Goal: Task Accomplishment & Management: Manage account settings

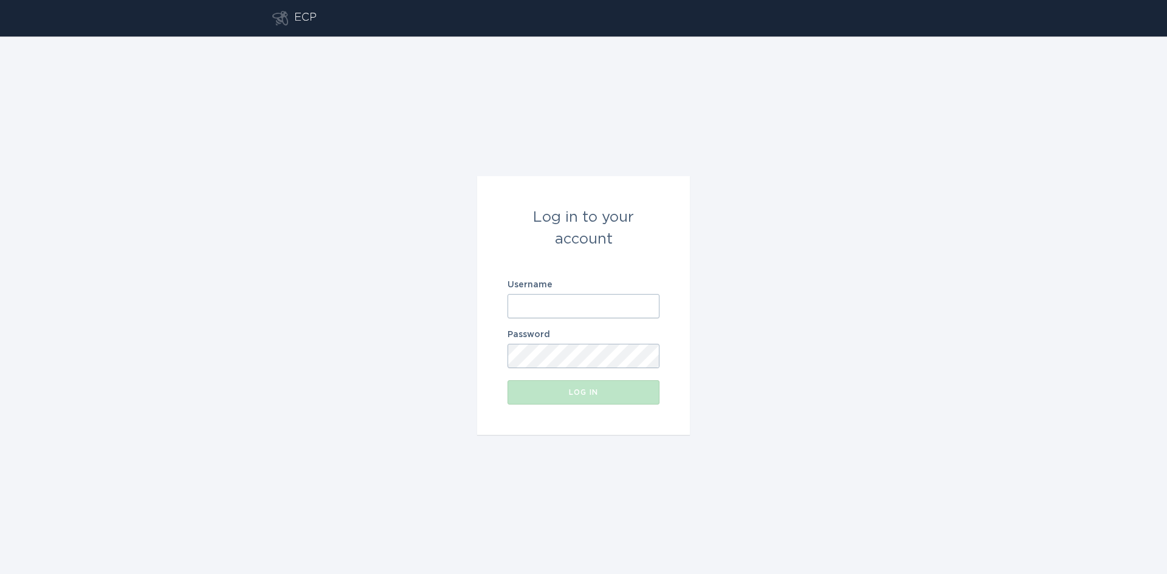
click at [601, 311] on input "Username" at bounding box center [584, 306] width 152 height 24
type input "[EMAIL_ADDRESS][DOMAIN_NAME]"
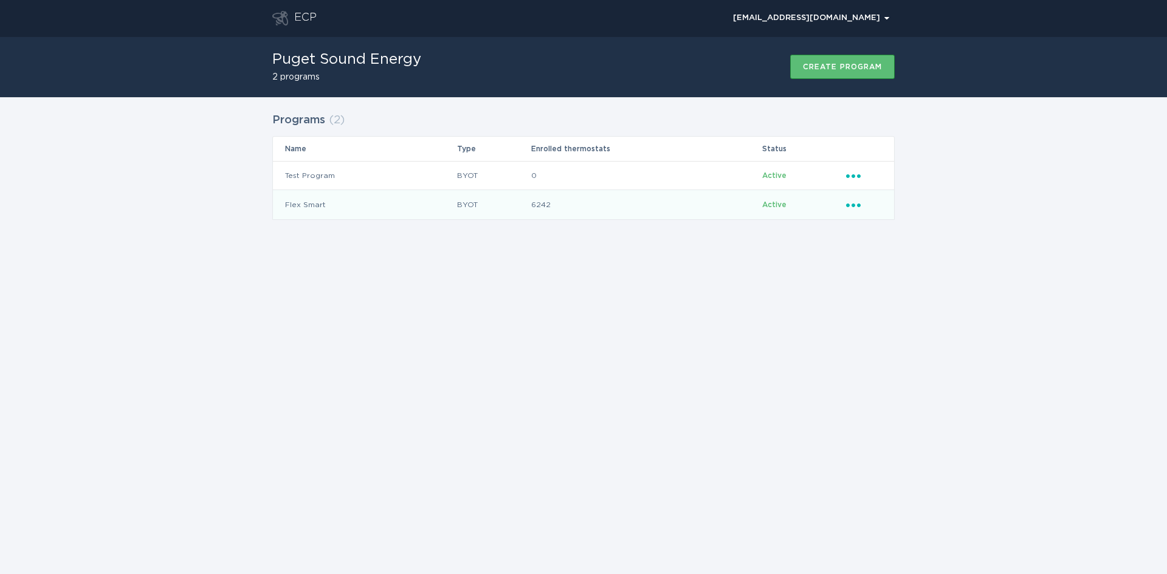
click at [852, 205] on icon "Ellipsis" at bounding box center [854, 203] width 17 height 10
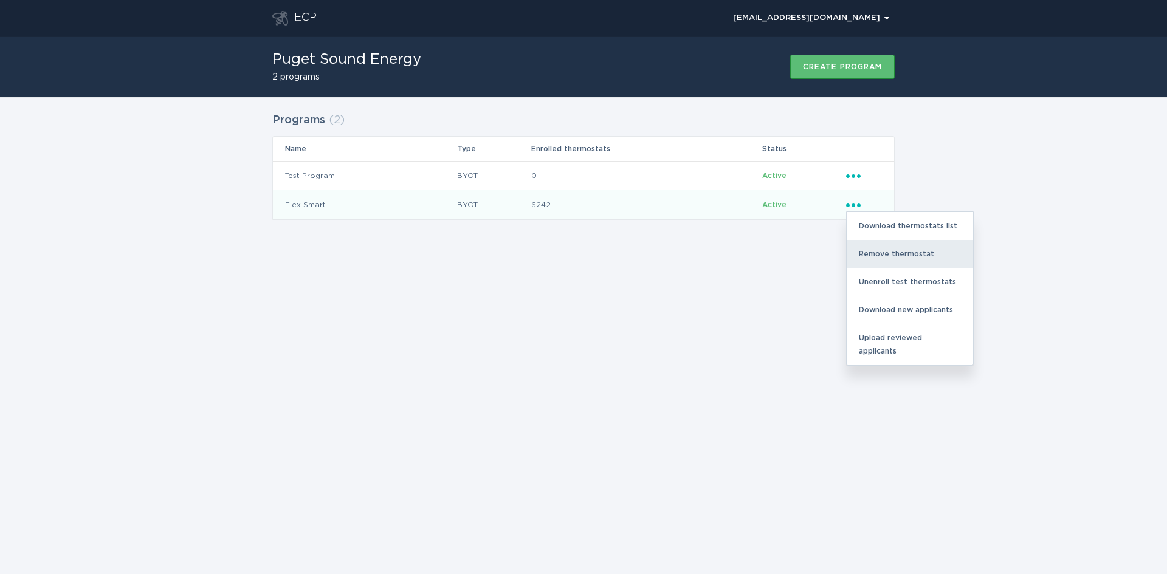
click at [872, 249] on div "Remove thermostat" at bounding box center [910, 254] width 126 height 28
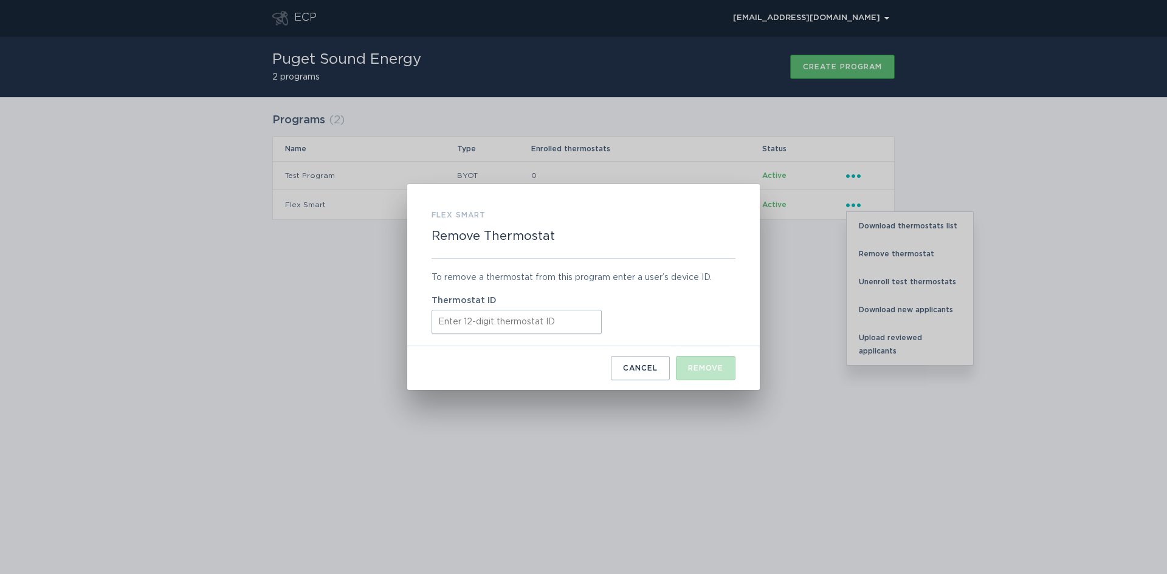
click at [494, 327] on input "Thermostat ID" at bounding box center [517, 322] width 170 height 24
type input "532583574130"
click at [706, 373] on button "Remove" at bounding box center [706, 368] width 60 height 24
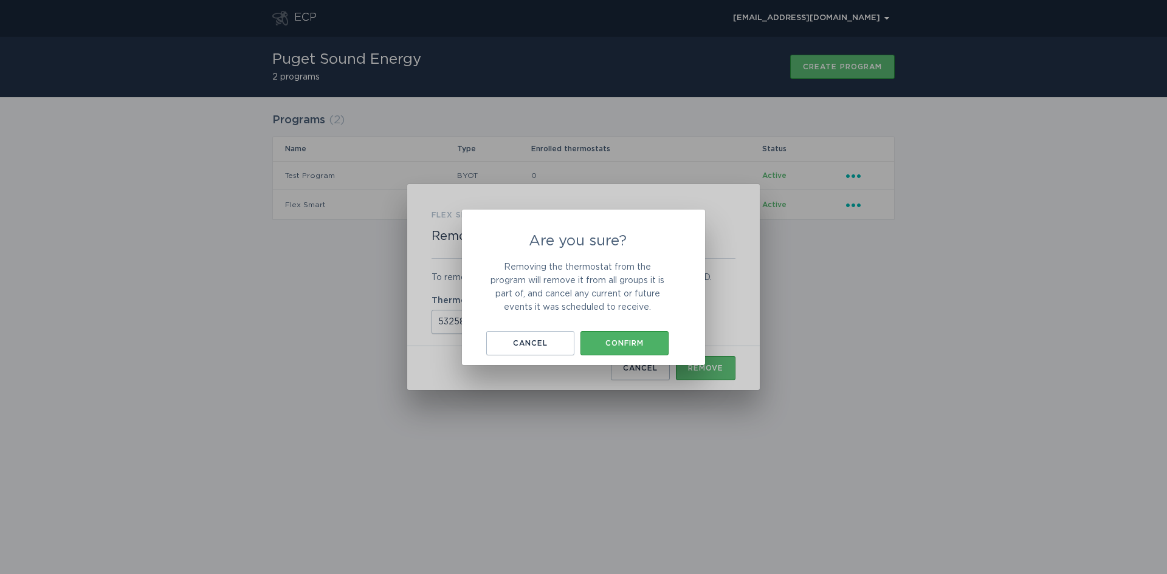
click at [633, 340] on div "Confirm" at bounding box center [625, 343] width 76 height 7
